Goal: Use online tool/utility: Utilize a website feature to perform a specific function

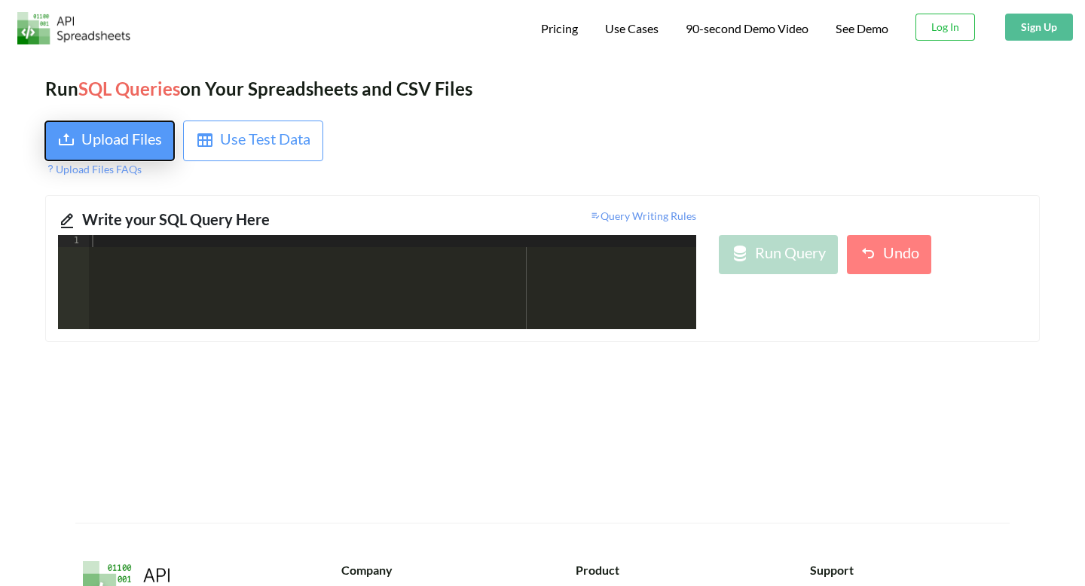
click at [146, 148] on div "Upload Files" at bounding box center [121, 140] width 81 height 27
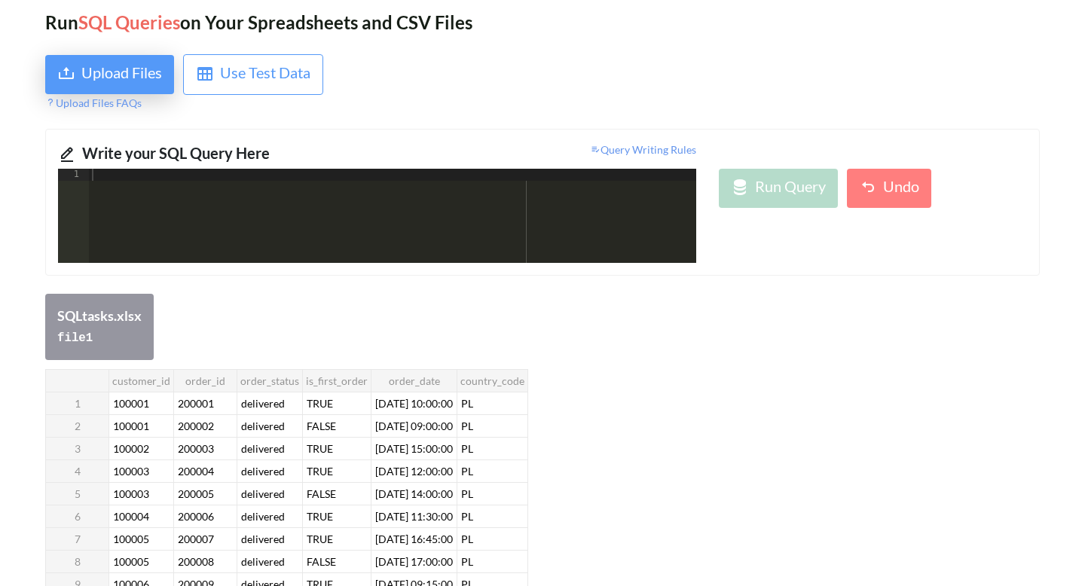
scroll to position [57, 0]
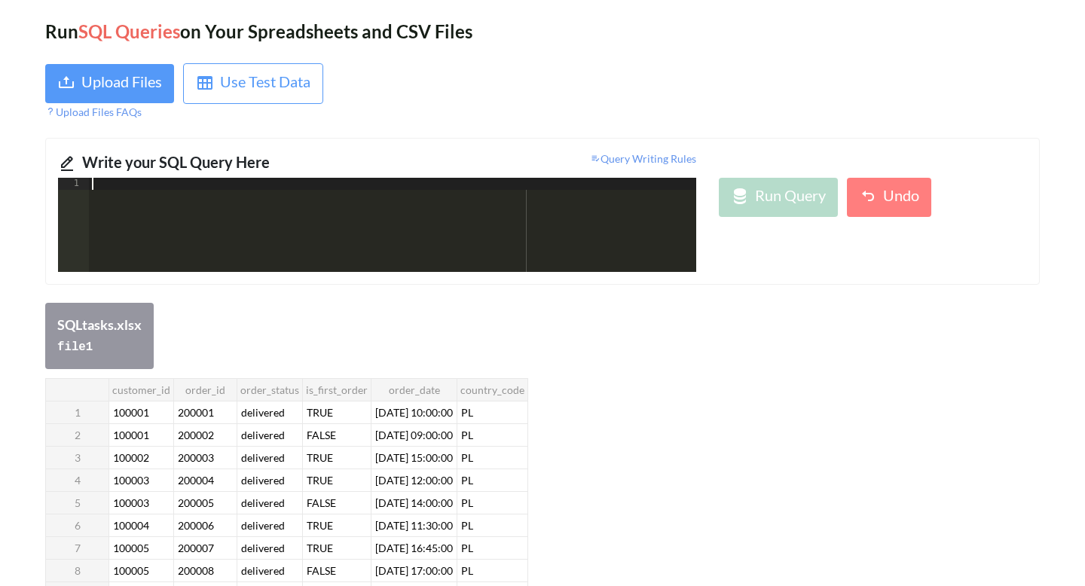
click at [446, 225] on div at bounding box center [392, 237] width 607 height 118
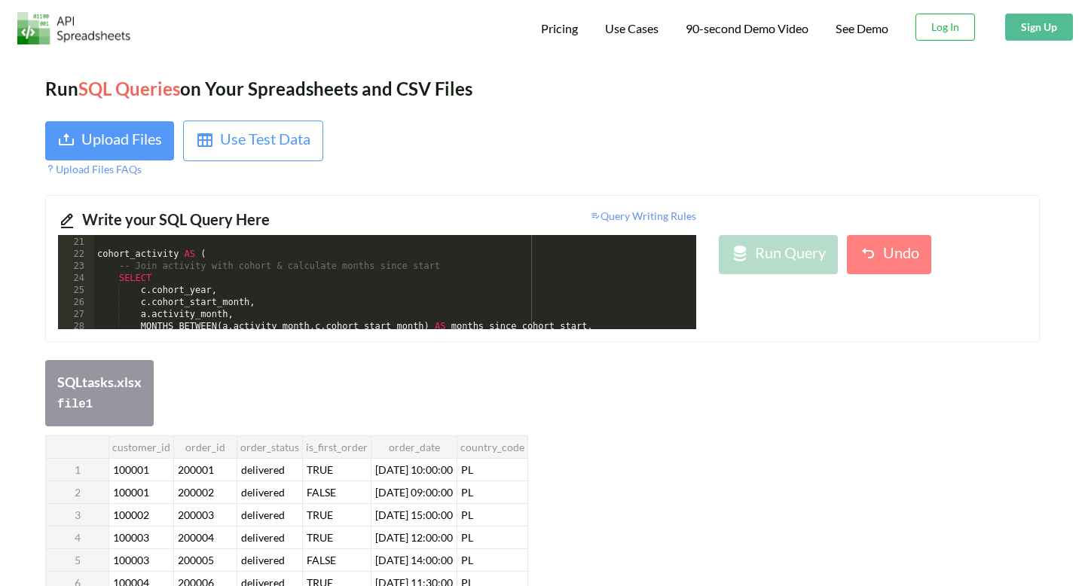
scroll to position [240, 0]
click at [105, 396] on div "file 1" at bounding box center [99, 403] width 84 height 22
drag, startPoint x: 93, startPoint y: 398, endPoint x: 53, endPoint y: 392, distance: 41.0
click at [53, 392] on div "SQLtasks.xlsx file 1" at bounding box center [99, 393] width 108 height 66
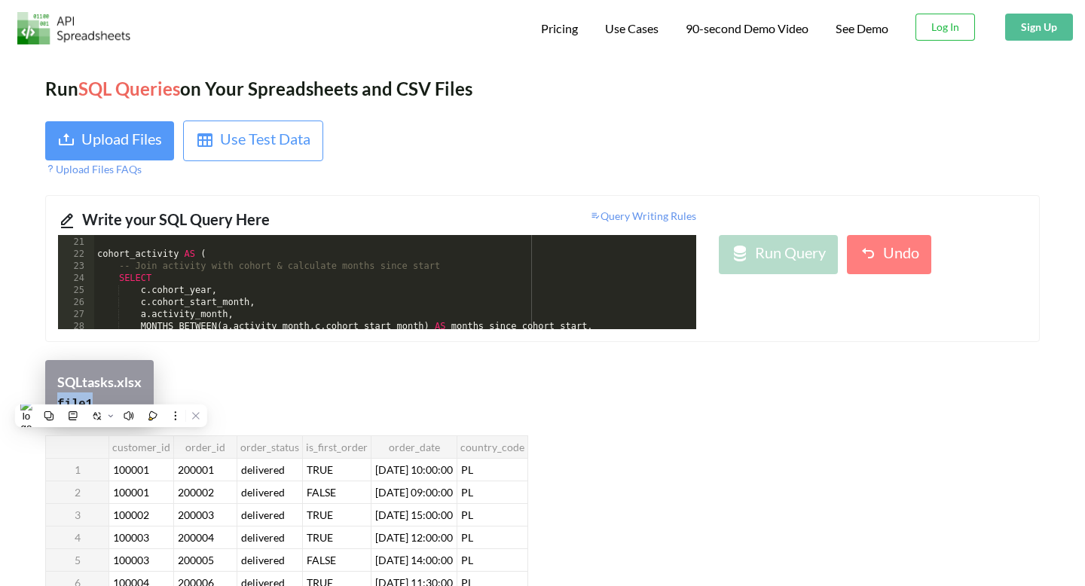
click at [66, 398] on code "file 1" at bounding box center [74, 405] width 35 height 14
click at [192, 294] on div ") , cohort_activity AS ( -- Join activity with cohort & calculate months since …" at bounding box center [395, 284] width 602 height 118
click at [67, 217] on icon at bounding box center [67, 221] width 18 height 18
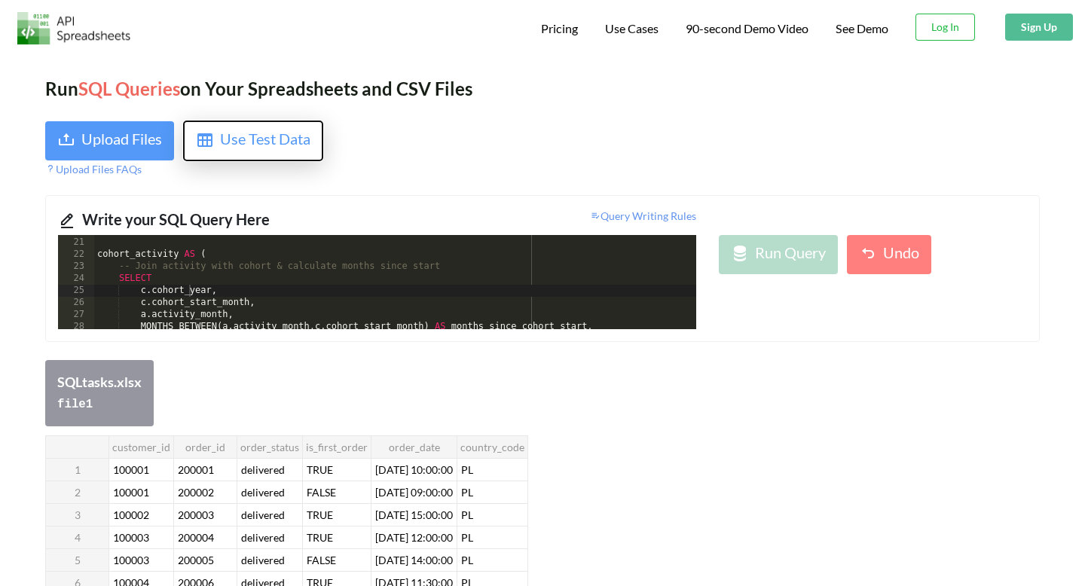
click at [268, 154] on button "Use Test Data" at bounding box center [253, 141] width 140 height 41
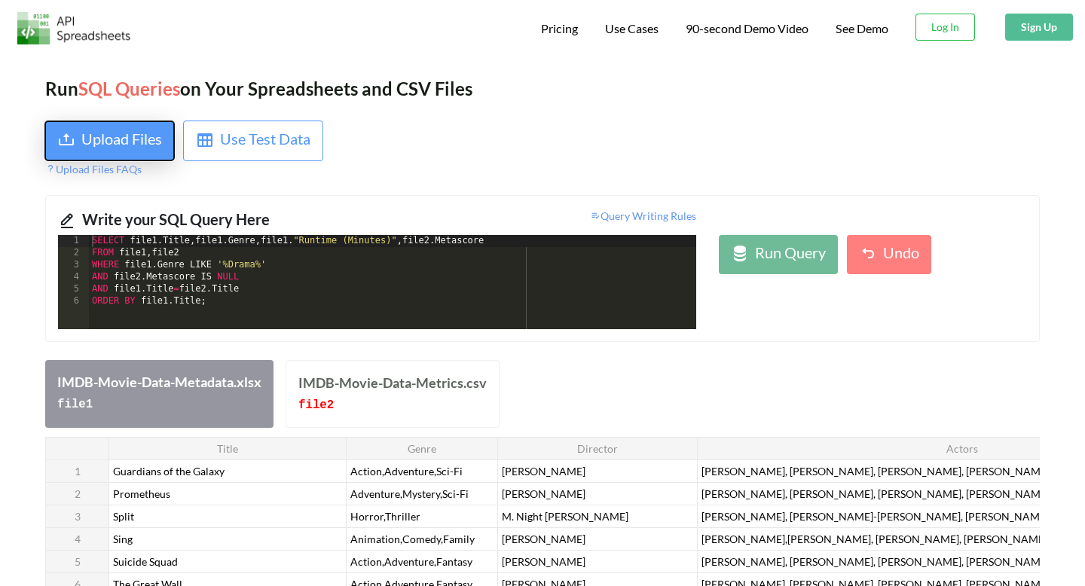
click at [148, 150] on div "Upload Files" at bounding box center [121, 140] width 81 height 27
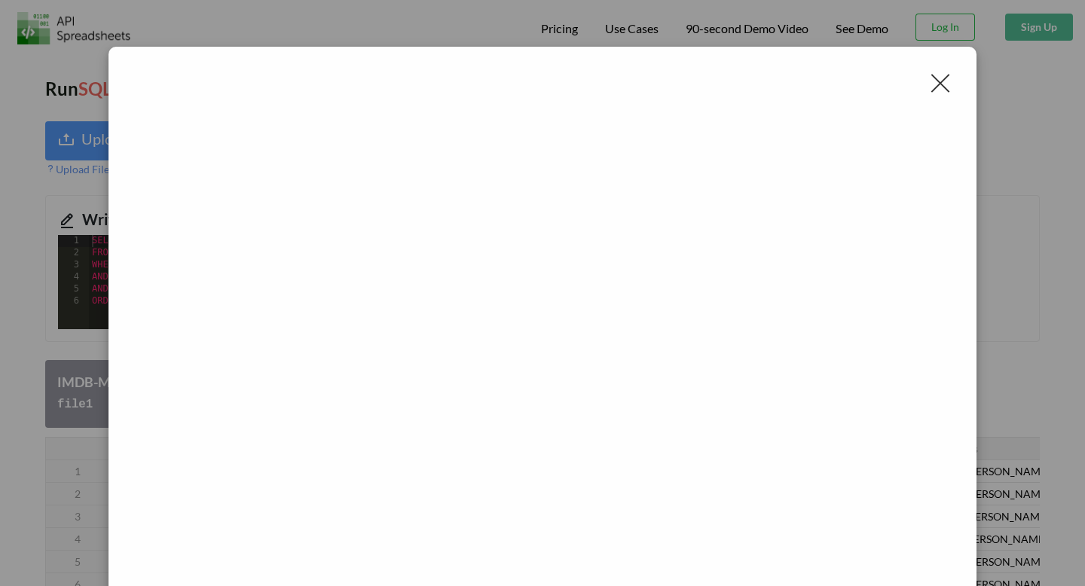
click at [930, 74] on div at bounding box center [940, 83] width 24 height 24
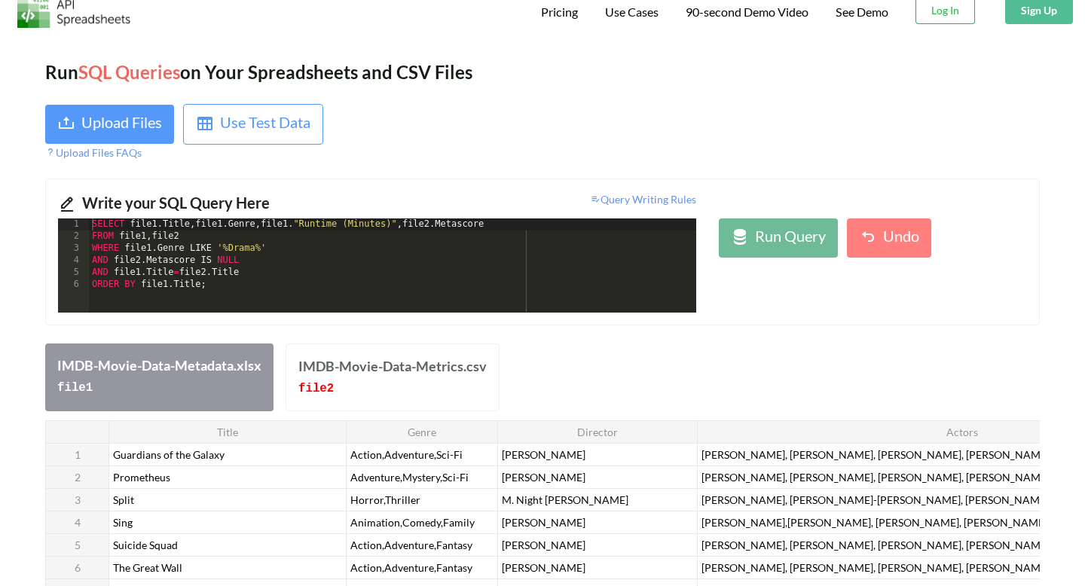
scroll to position [0, 0]
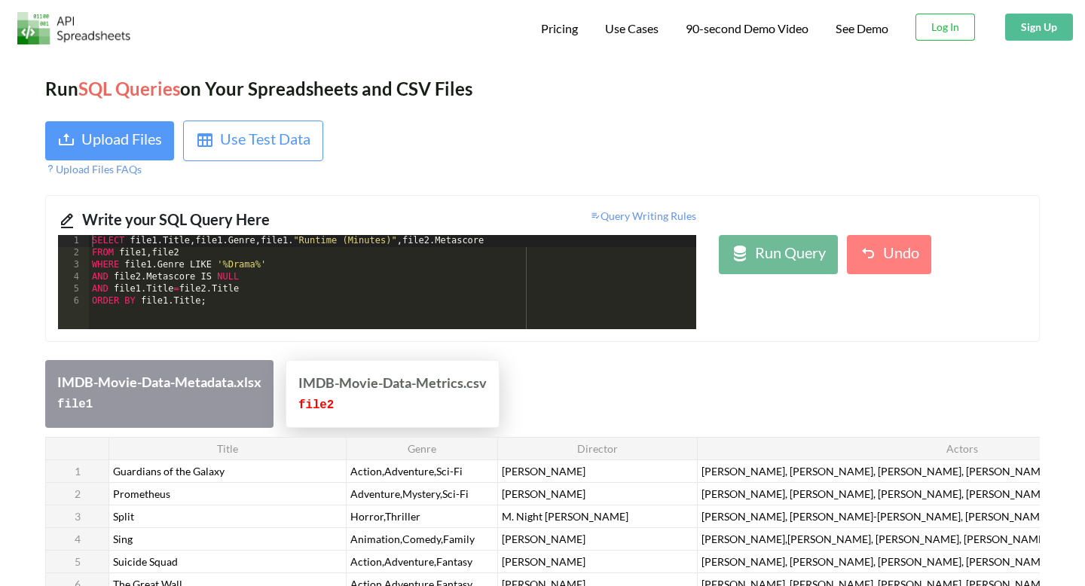
click at [449, 409] on div "file 2" at bounding box center [392, 404] width 188 height 22
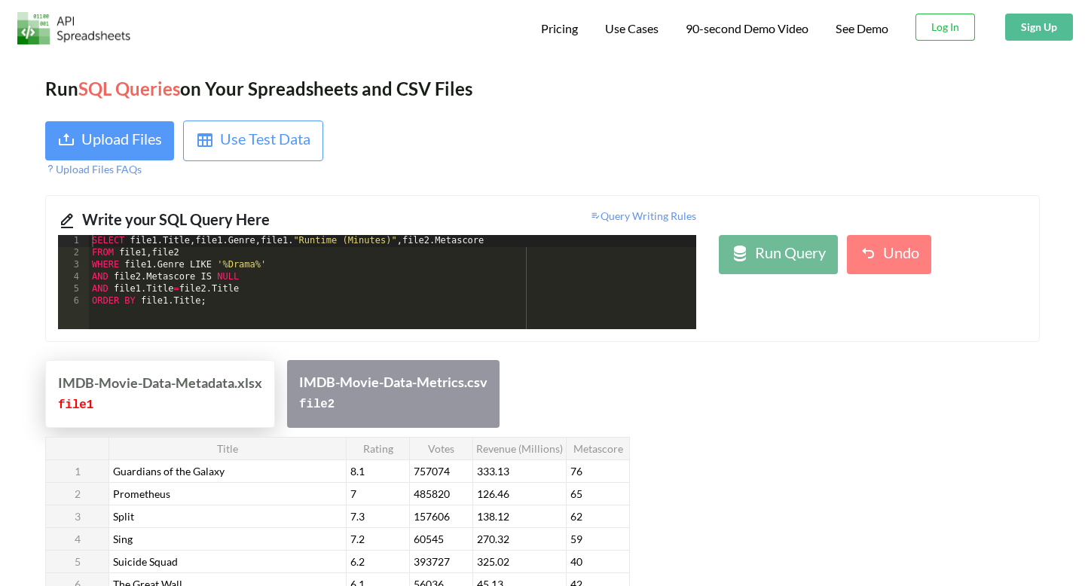
click at [244, 395] on div "file 1" at bounding box center [160, 404] width 204 height 22
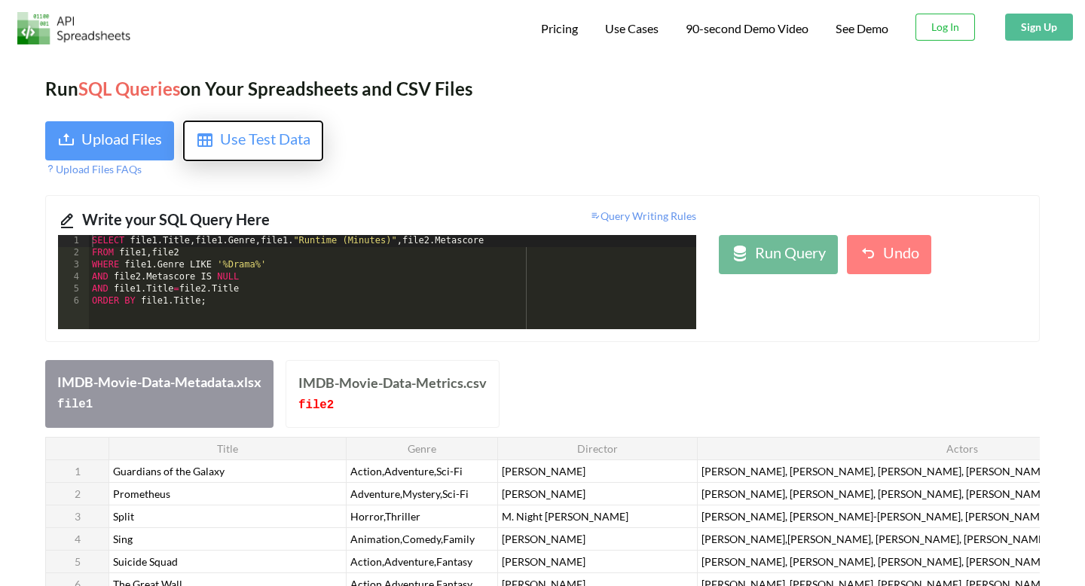
click at [254, 143] on div "Use Test Data" at bounding box center [265, 140] width 90 height 27
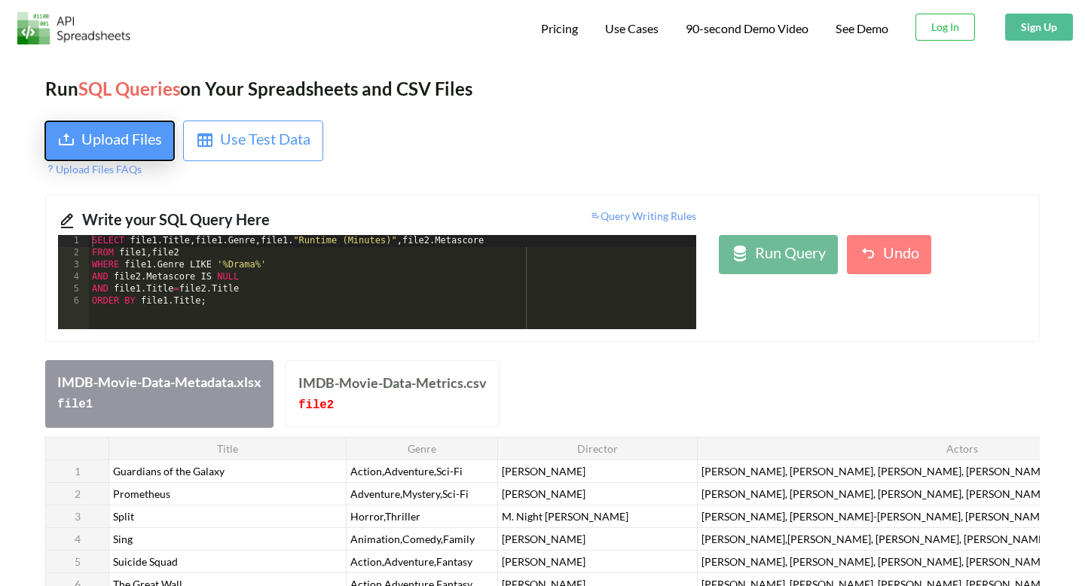
click at [140, 147] on div "Upload Files" at bounding box center [121, 140] width 81 height 27
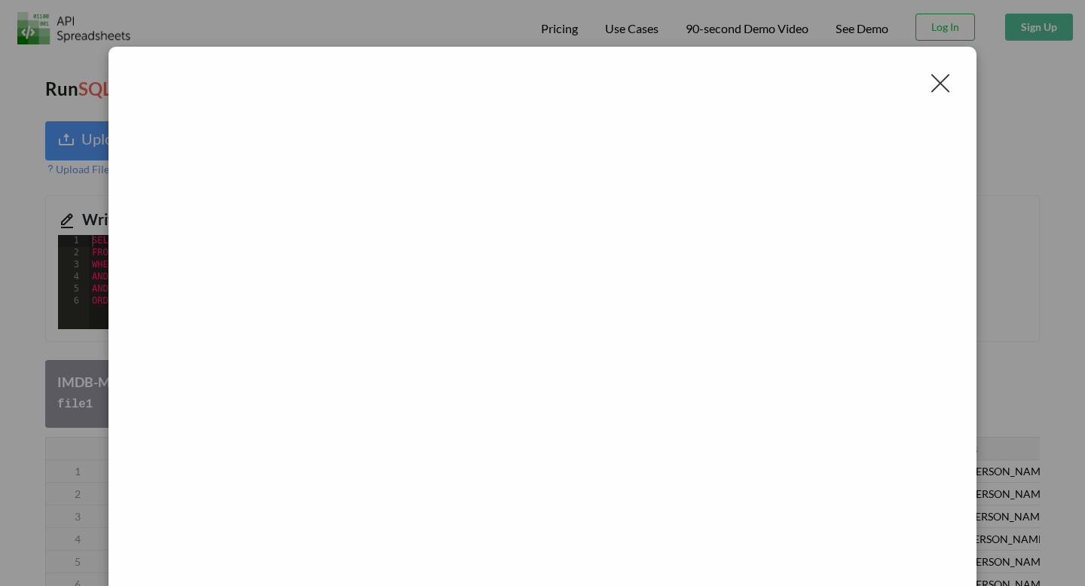
click at [939, 83] on div at bounding box center [940, 83] width 24 height 24
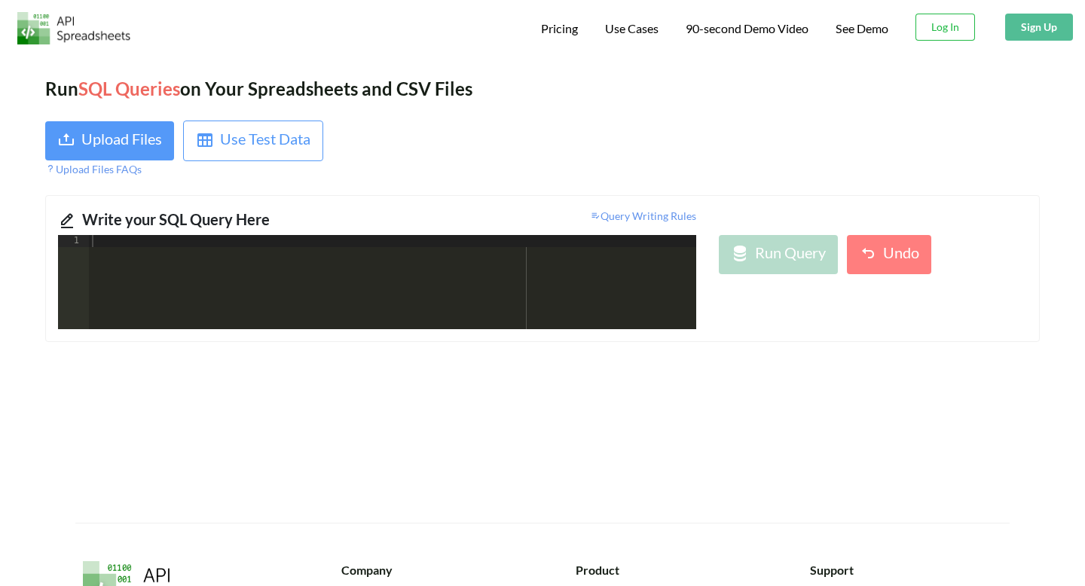
click at [245, 284] on div at bounding box center [392, 294] width 607 height 118
paste textarea
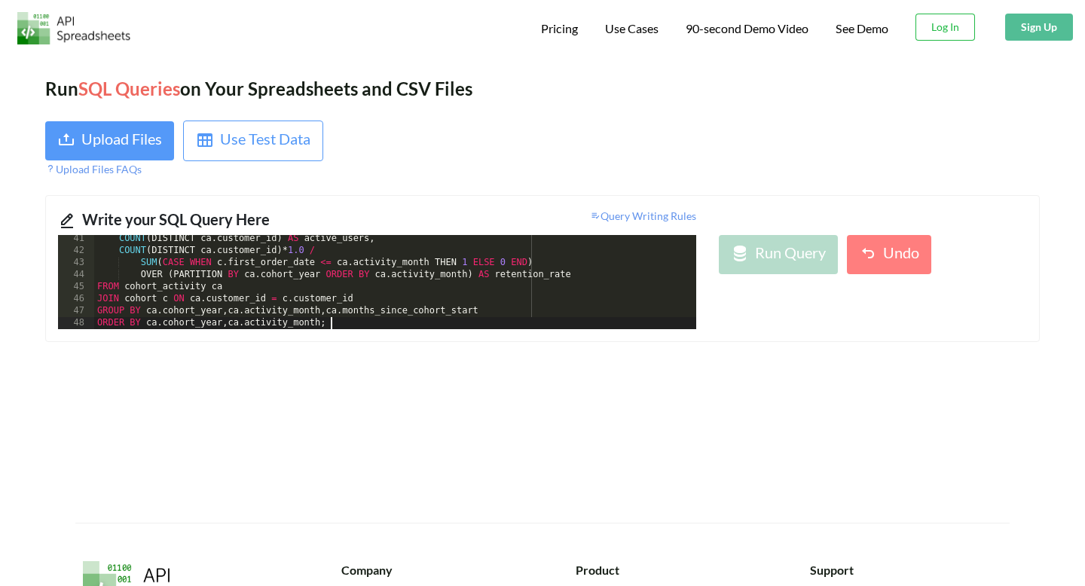
scroll to position [496, 0]
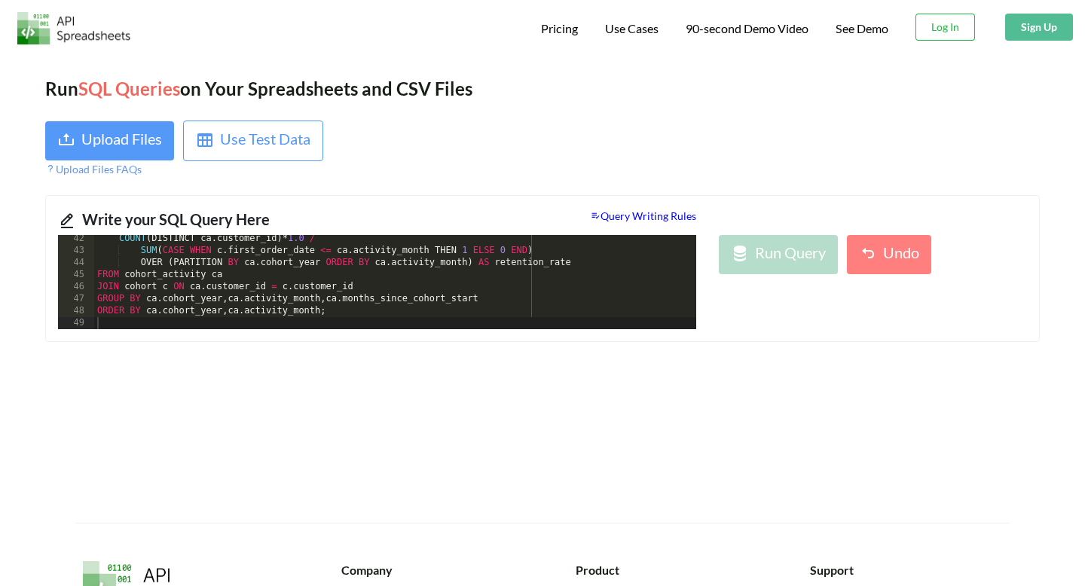
click at [681, 221] on span "Query Writing Rules" at bounding box center [643, 215] width 106 height 13
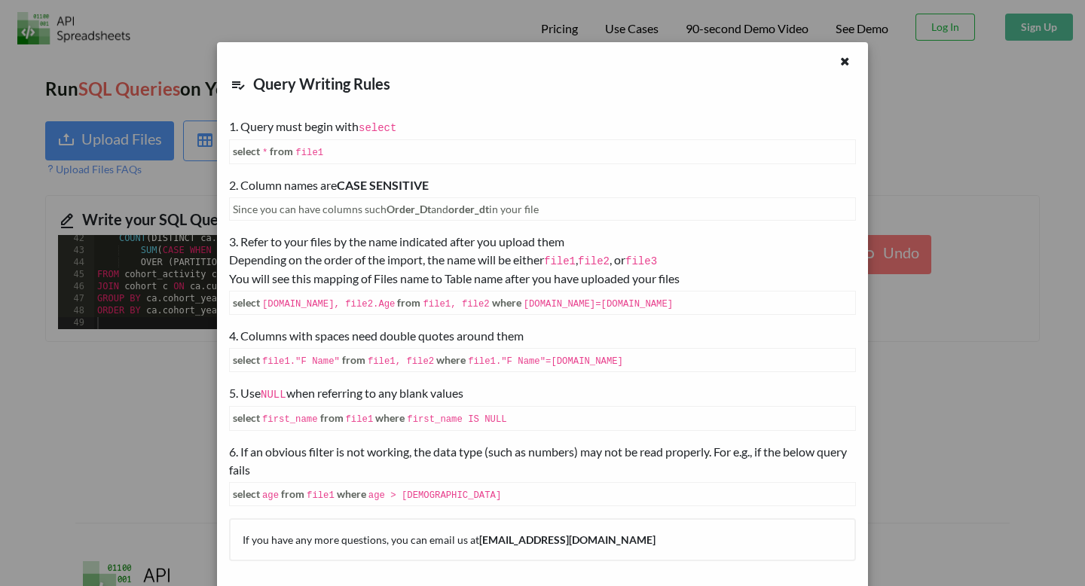
scroll to position [0, 0]
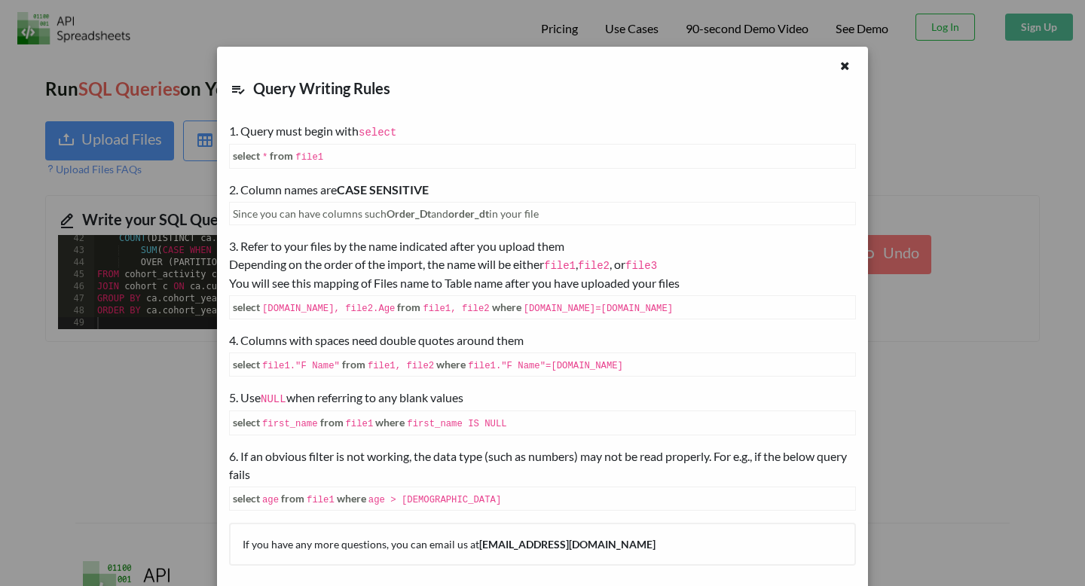
click at [102, 469] on div "Query Writing Rules 1. Query must begin with select select * from file1 2. Colu…" at bounding box center [542, 293] width 1085 height 586
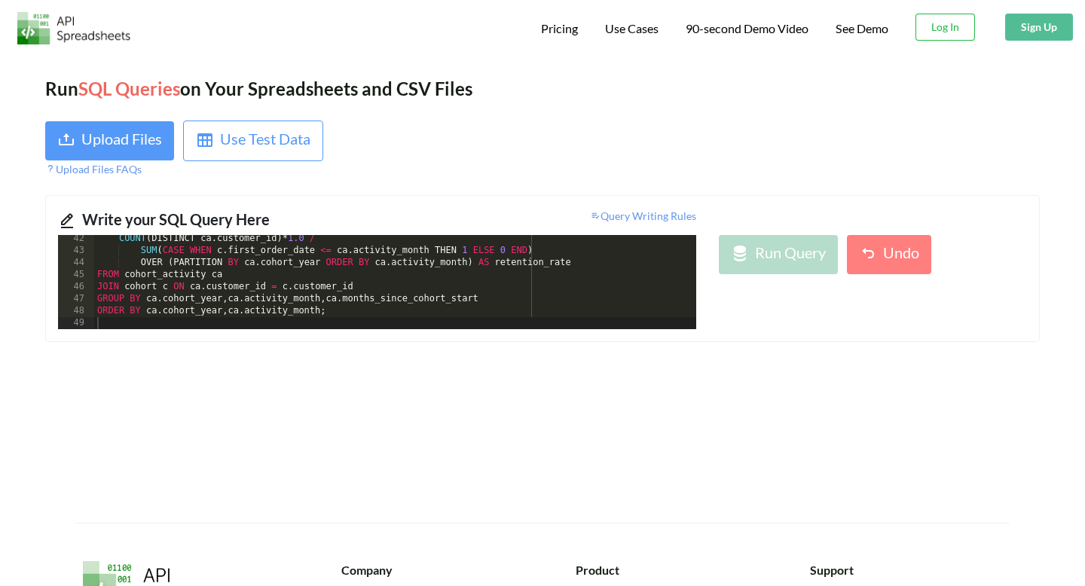
scroll to position [494, 0]
click at [170, 238] on div "COUNT ( DISTINCT ca . customer_id ) * 1.0 / SUM ( CASE WHEN c . first_order_dat…" at bounding box center [395, 292] width 602 height 118
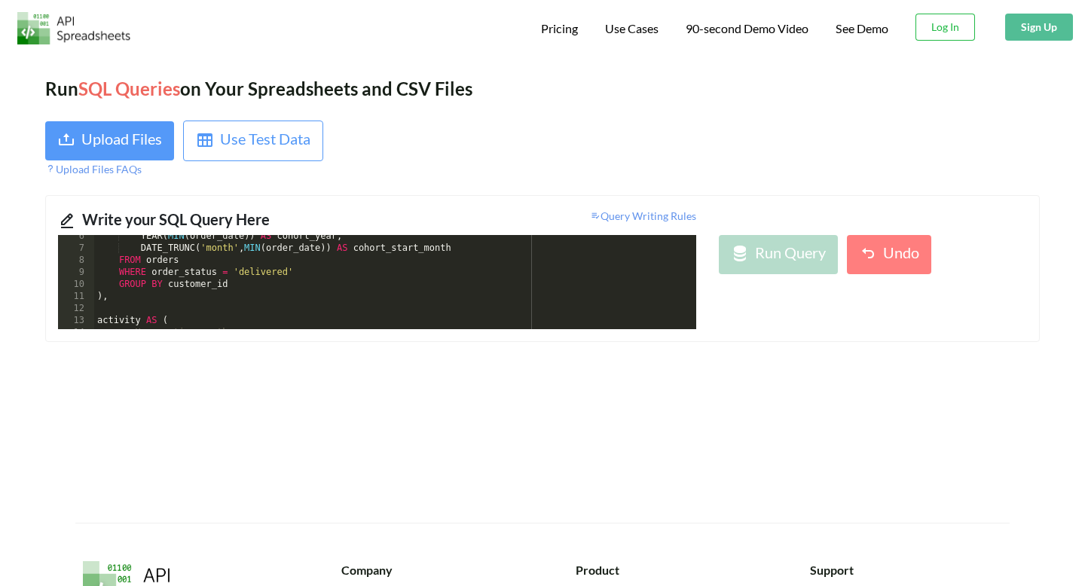
scroll to position [0, 0]
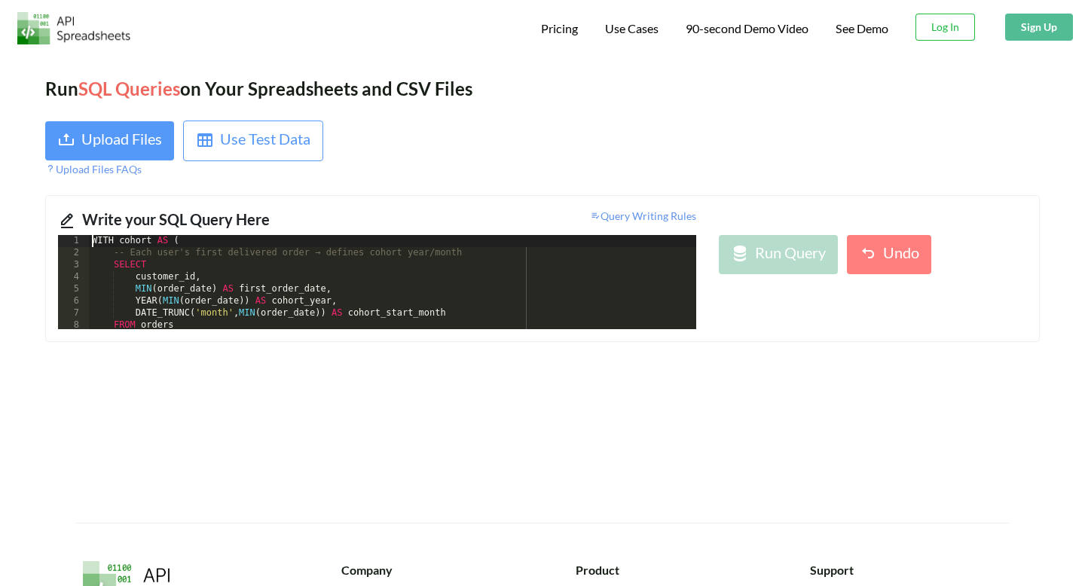
click at [94, 244] on div "WITH cohort AS ( -- Each user's first delivered order → defines cohort year/mon…" at bounding box center [392, 294] width 607 height 118
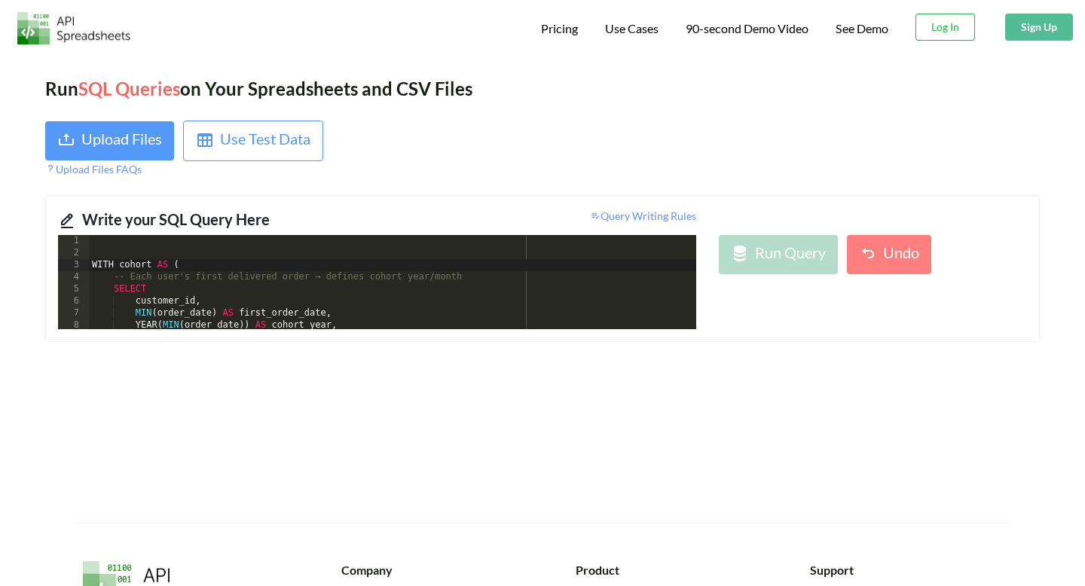
click at [106, 240] on div "WITH cohort AS ( -- Each user's first delivered order → defines cohort year/mon…" at bounding box center [392, 294] width 607 height 118
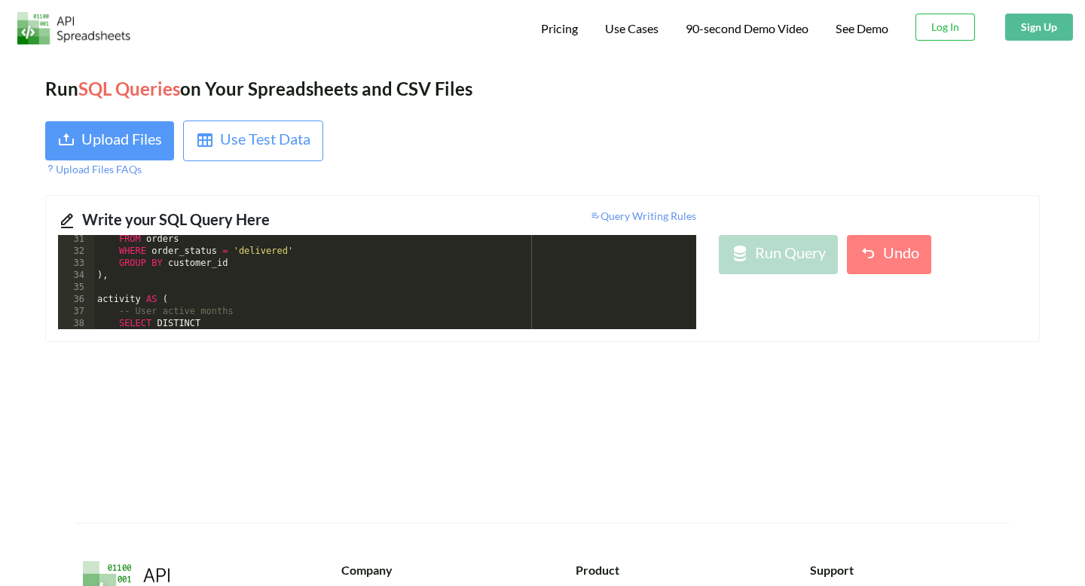
scroll to position [774, 0]
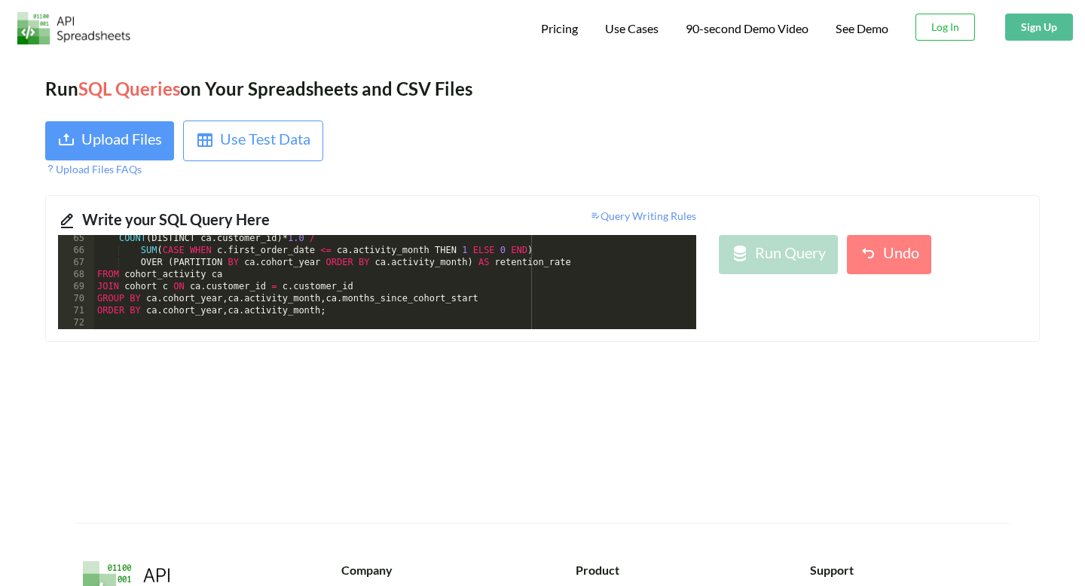
click at [477, 316] on div "COUNT ( DISTINCT ca . customer_id ) * 1.0 / SUM ( CASE WHEN c . first_order_dat…" at bounding box center [395, 292] width 602 height 118
